Goal: Transaction & Acquisition: Purchase product/service

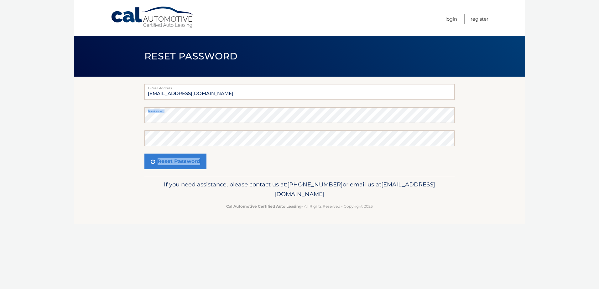
click at [451, 117] on section "E-Mail Address srhellman@gmail.com Password Confirm Password Reset Password" at bounding box center [299, 127] width 451 height 100
click at [194, 164] on button "Reset Password" at bounding box center [175, 162] width 62 height 16
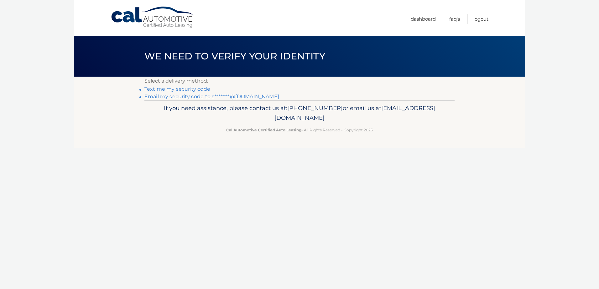
click at [189, 88] on link "Text me my security code" at bounding box center [177, 89] width 66 height 6
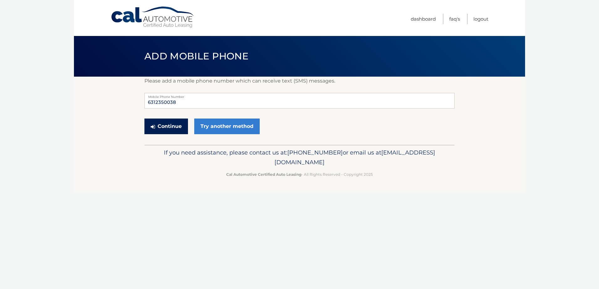
click at [174, 126] on button "Continue" at bounding box center [166, 127] width 44 height 16
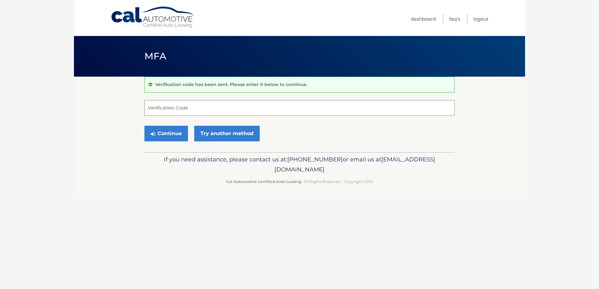
click at [175, 109] on input "Verification Code" at bounding box center [299, 108] width 310 height 16
type input "360791"
click at [159, 134] on button "Continue" at bounding box center [166, 134] width 44 height 16
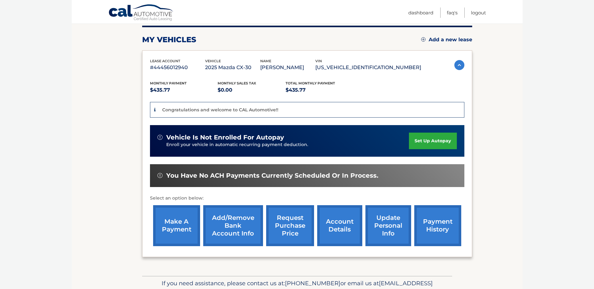
scroll to position [83, 0]
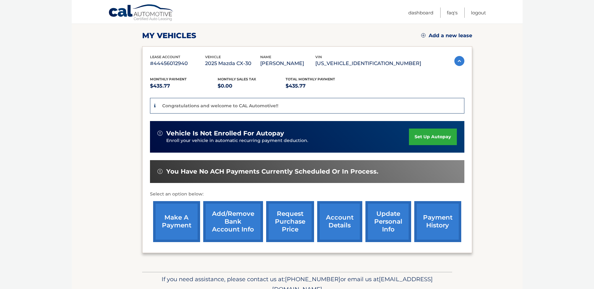
click at [230, 220] on link "Add/Remove bank account info" at bounding box center [233, 221] width 60 height 41
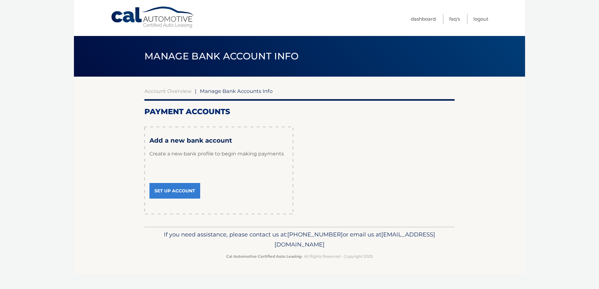
click at [168, 191] on link "Set Up Account" at bounding box center [174, 191] width 51 height 16
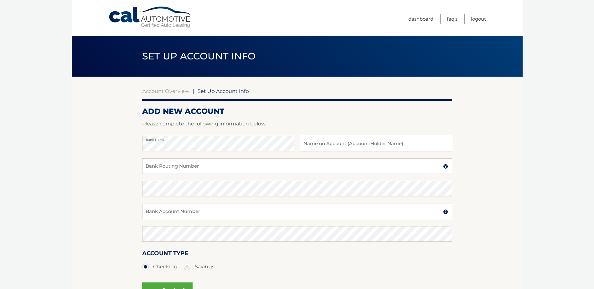
click at [326, 147] on input "text" at bounding box center [376, 144] width 152 height 16
type input "[PERSON_NAME] and [PERSON_NAME]"
click at [312, 169] on input "Bank Routing Number" at bounding box center [297, 166] width 310 height 16
type input "8"
type input "021000021"
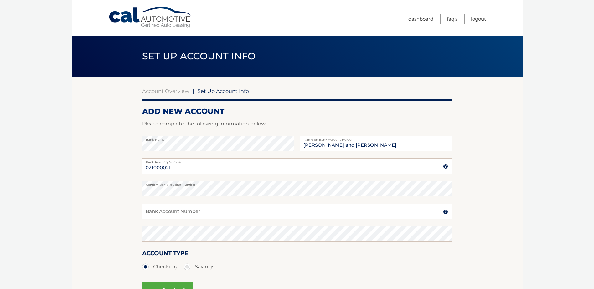
click at [241, 212] on input "Bank Account Number" at bounding box center [297, 212] width 310 height 16
type input "892003303465"
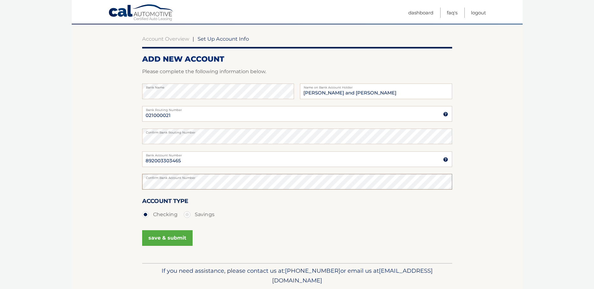
scroll to position [57, 0]
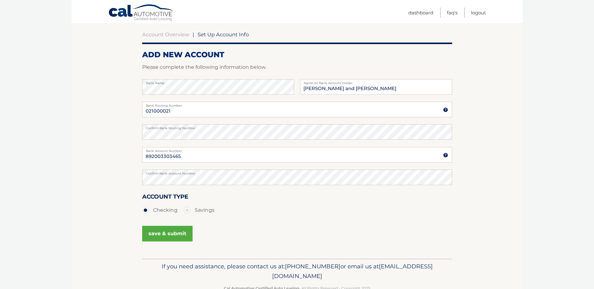
click at [180, 234] on button "save & submit" at bounding box center [167, 234] width 50 height 16
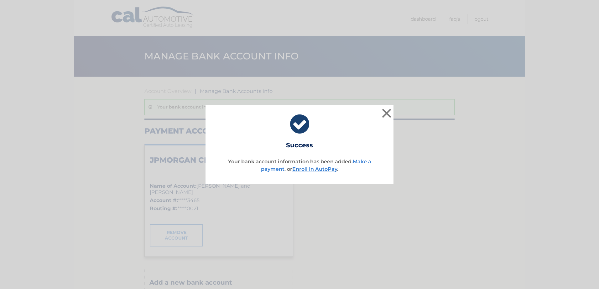
click at [272, 169] on link "Make a payment" at bounding box center [316, 165] width 110 height 13
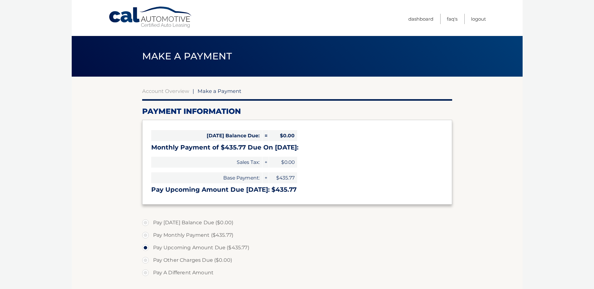
select select "MGI0NzU4MWItOWRkOC00ZTVjLTlkOWQtNDkzY2M3ODZiMTI2"
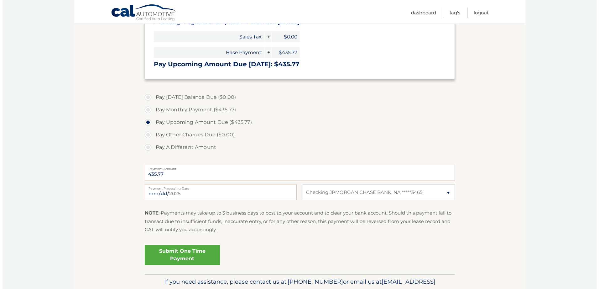
scroll to position [129, 0]
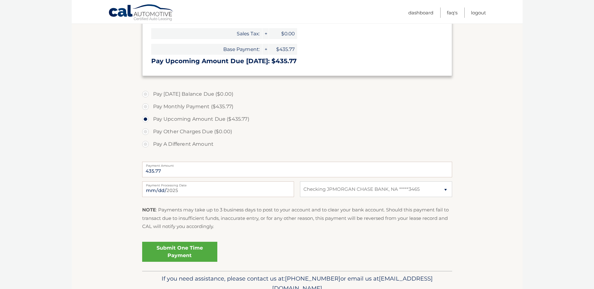
click at [196, 253] on link "Submit One Time Payment" at bounding box center [179, 252] width 75 height 20
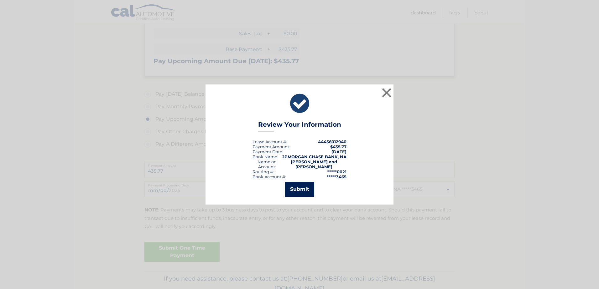
click at [302, 186] on button "Submit" at bounding box center [299, 189] width 29 height 15
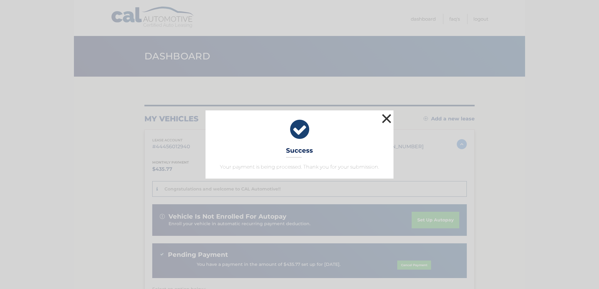
click at [385, 120] on button "×" at bounding box center [386, 118] width 13 height 13
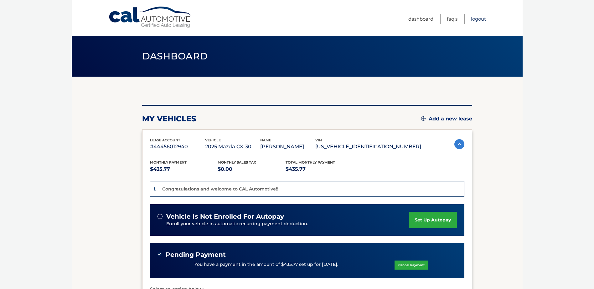
click at [475, 19] on link "Logout" at bounding box center [478, 19] width 15 height 10
